Goal: Navigation & Orientation: Go to known website

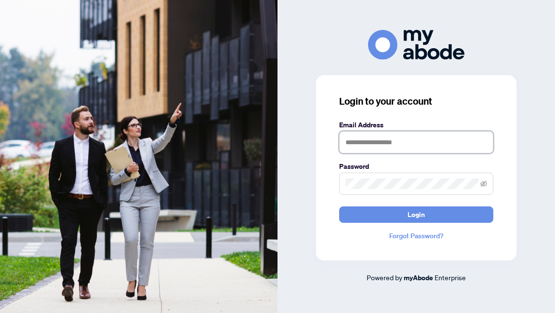
click at [386, 139] on input "text" at bounding box center [416, 142] width 154 height 22
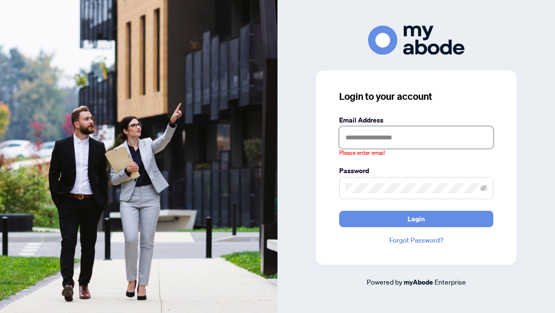
type input "**********"
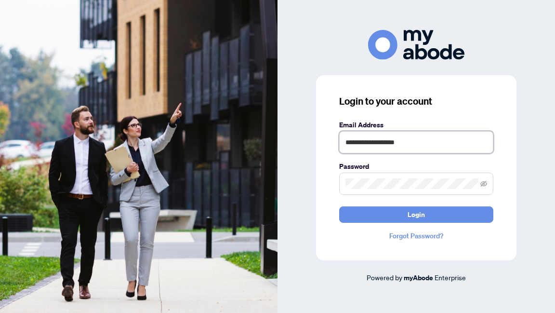
click at [339, 206] on button "Login" at bounding box center [416, 214] width 154 height 16
